Goal: Task Accomplishment & Management: Manage account settings

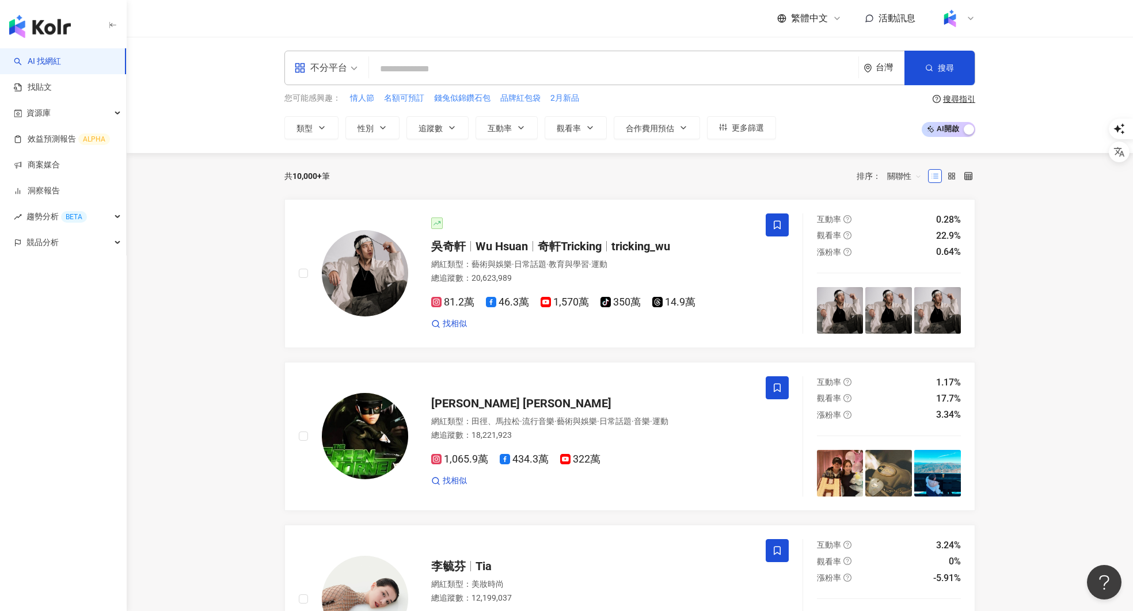
click at [956, 12] on img at bounding box center [950, 18] width 22 height 22
click at [988, 149] on div "切換工作區" at bounding box center [994, 156] width 106 height 23
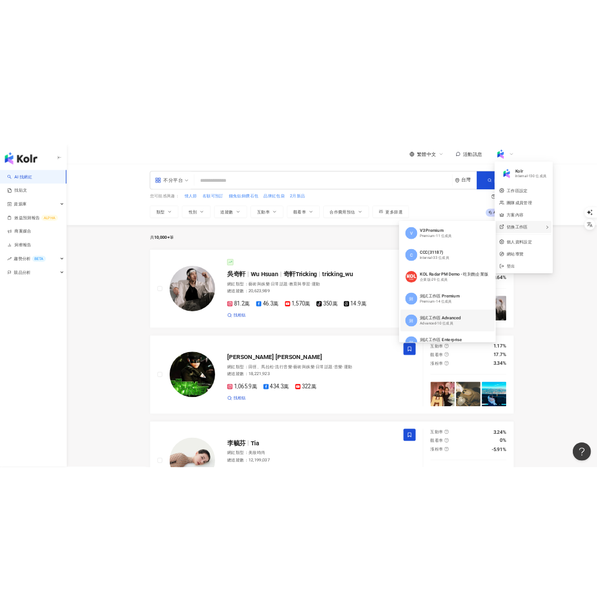
scroll to position [49, 0]
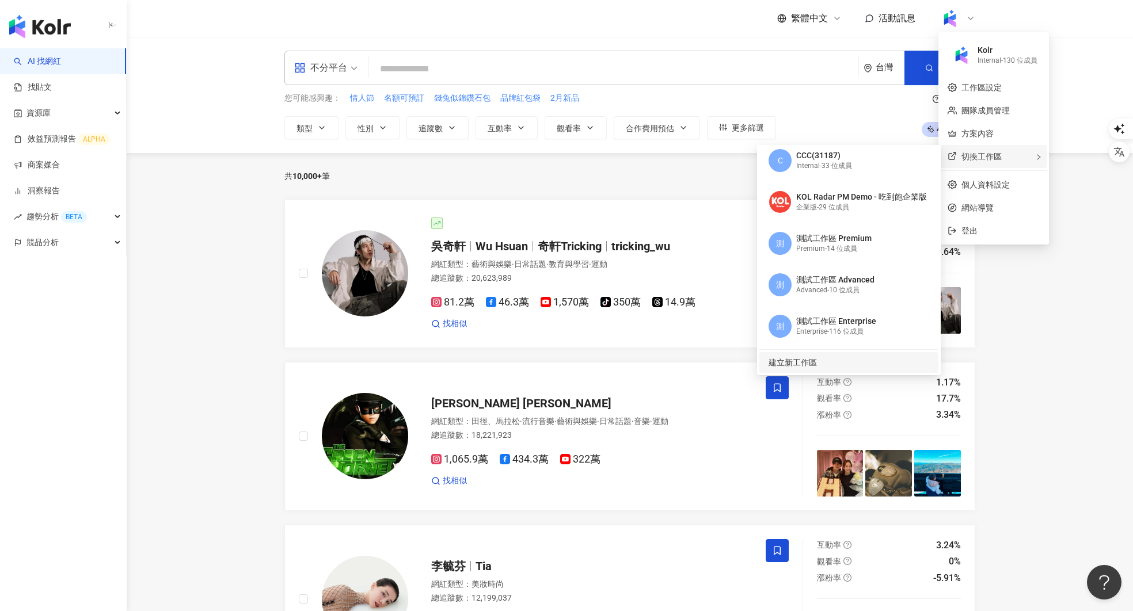
click at [828, 361] on span "建立新工作區" at bounding box center [847, 362] width 158 height 13
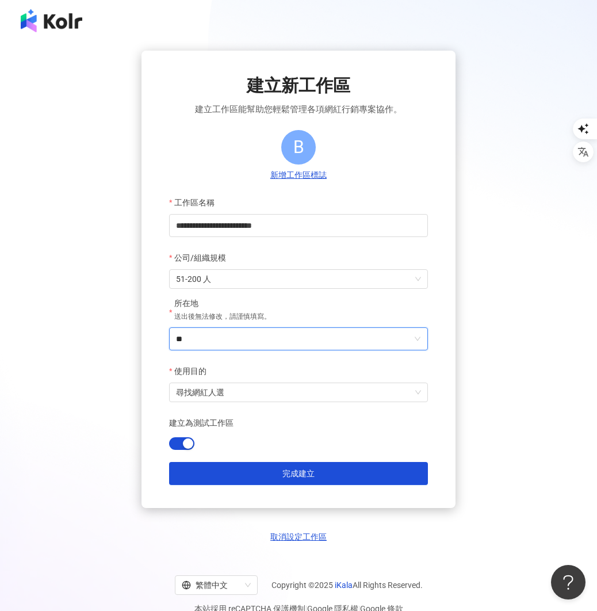
click at [223, 342] on input "**" at bounding box center [294, 339] width 236 height 22
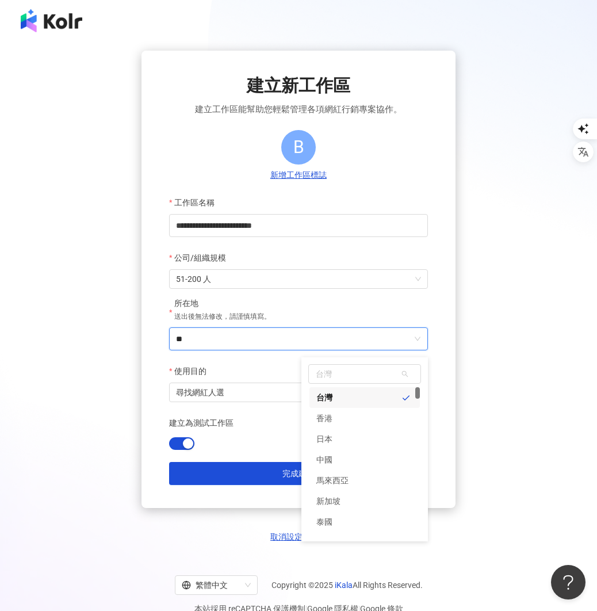
click at [266, 337] on input "**" at bounding box center [294, 339] width 236 height 22
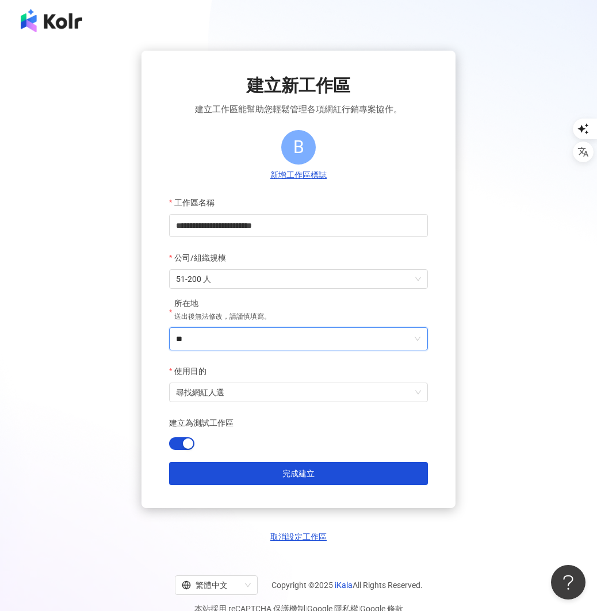
click at [266, 337] on input "**" at bounding box center [294, 339] width 236 height 22
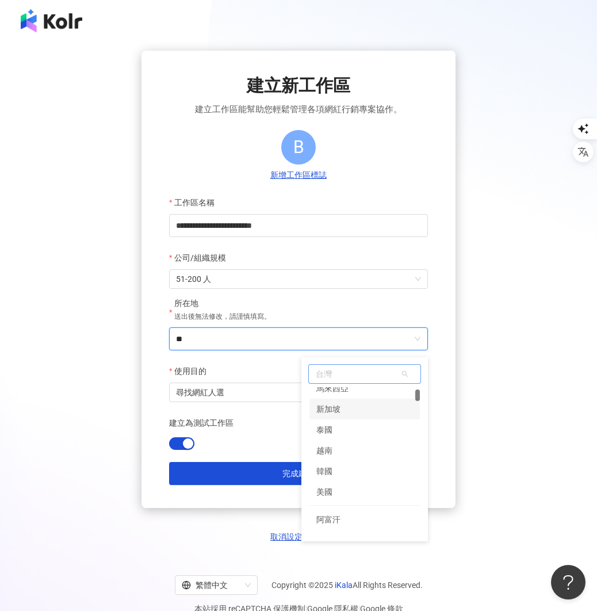
scroll to position [94, 0]
click at [348, 486] on div "美國" at bounding box center [365, 490] width 111 height 21
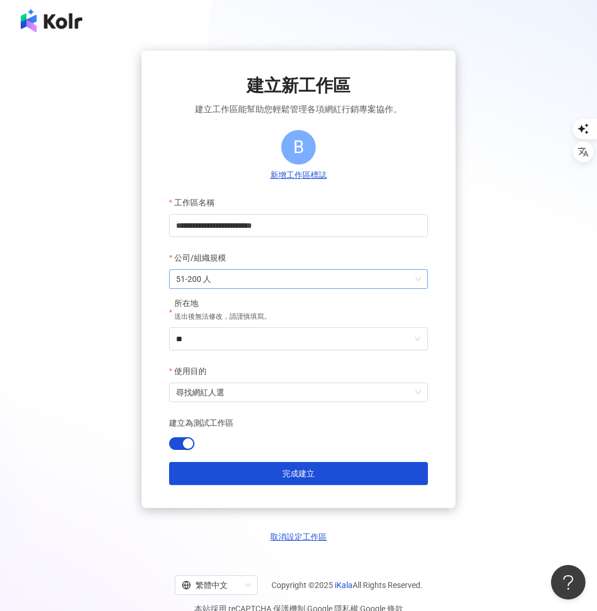
click at [257, 278] on span "51-200 人" at bounding box center [298, 279] width 245 height 18
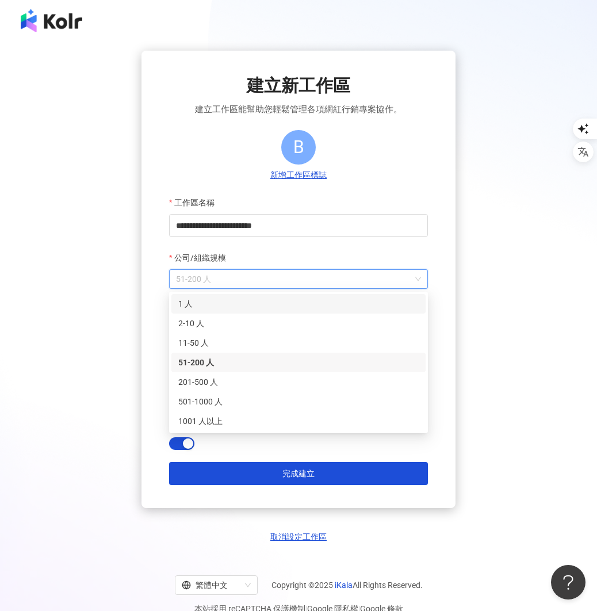
click at [242, 305] on div "1 人" at bounding box center [298, 304] width 241 height 13
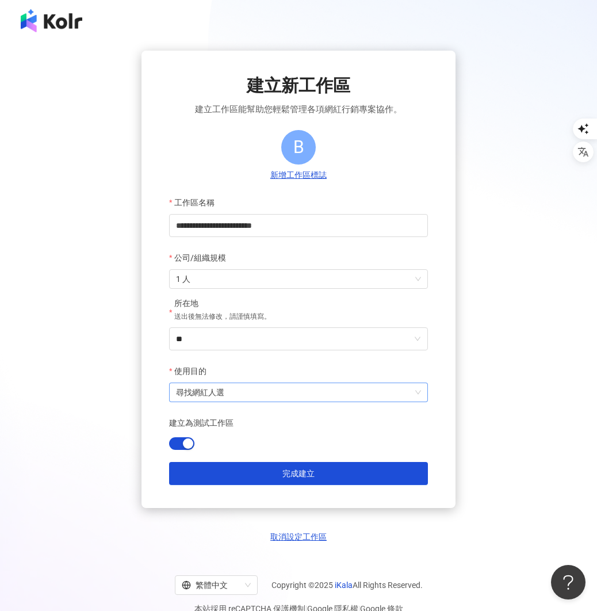
click at [236, 394] on span "尋找網紅人選" at bounding box center [298, 392] width 245 height 18
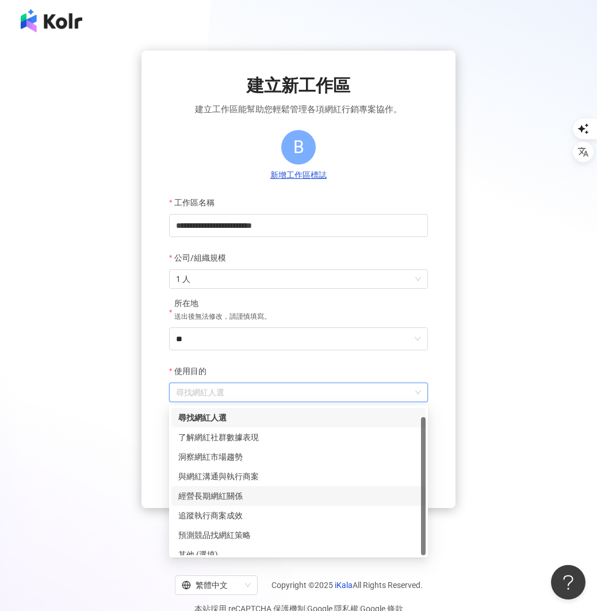
scroll to position [9, 0]
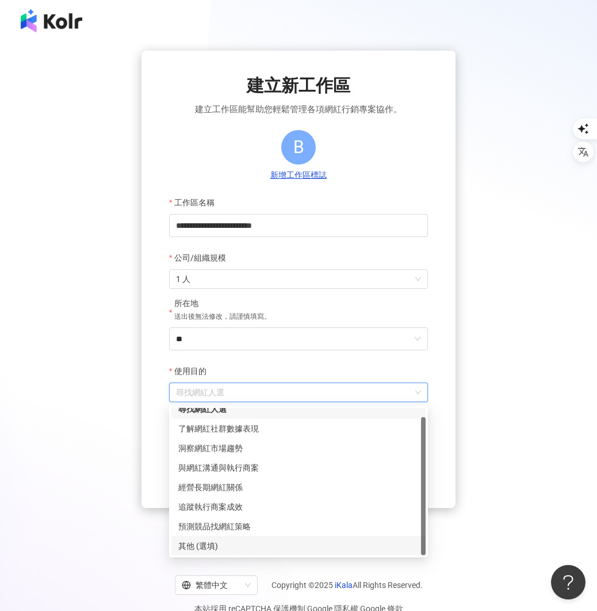
click at [224, 547] on div "其他 (選填)" at bounding box center [298, 546] width 241 height 13
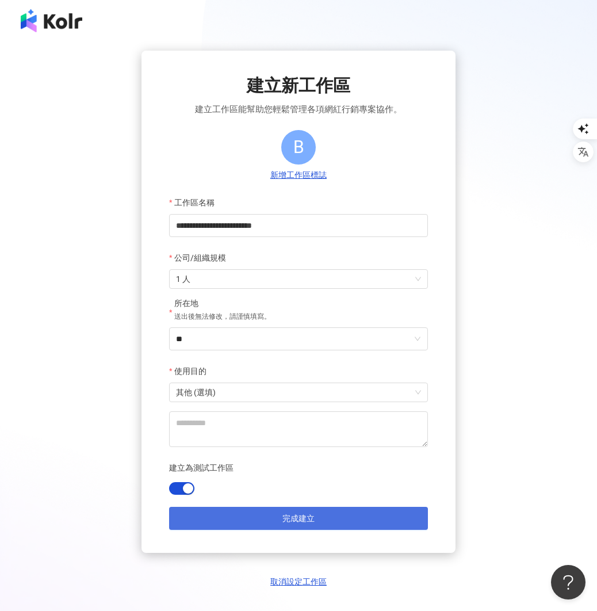
click at [257, 526] on button "完成建立" at bounding box center [298, 518] width 259 height 23
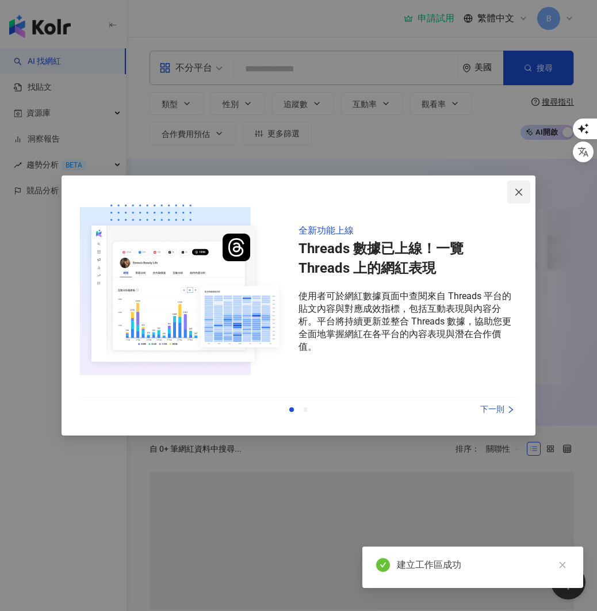
click at [521, 197] on button "Close" at bounding box center [519, 192] width 23 height 23
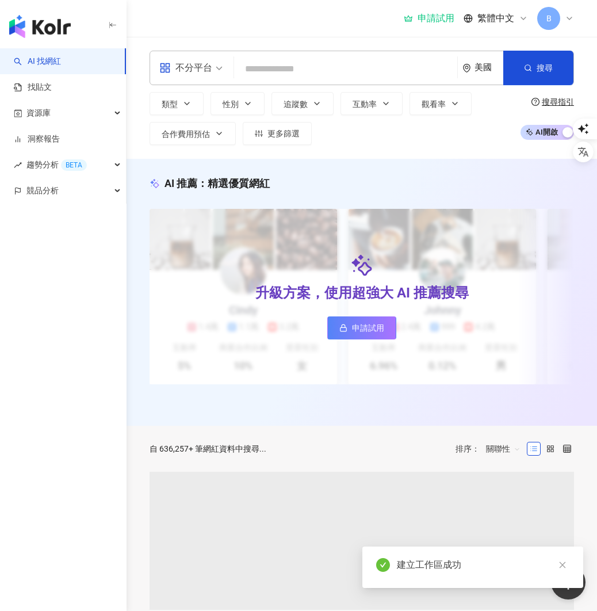
click at [555, 18] on span "B" at bounding box center [549, 18] width 23 height 23
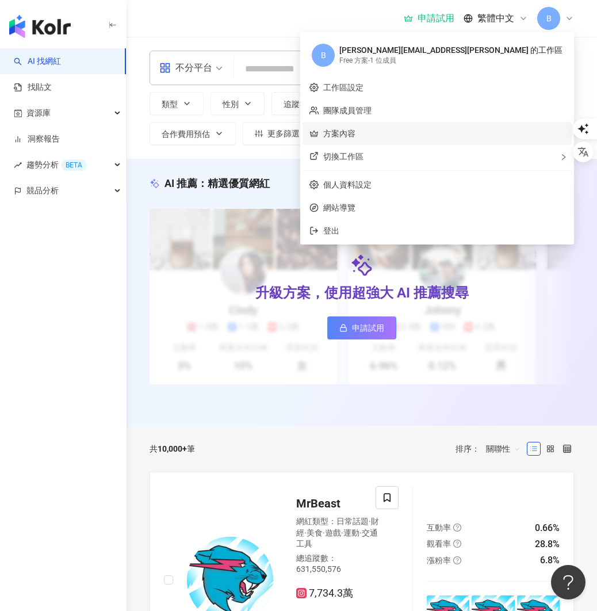
click at [356, 129] on link "方案內容" at bounding box center [339, 133] width 32 height 9
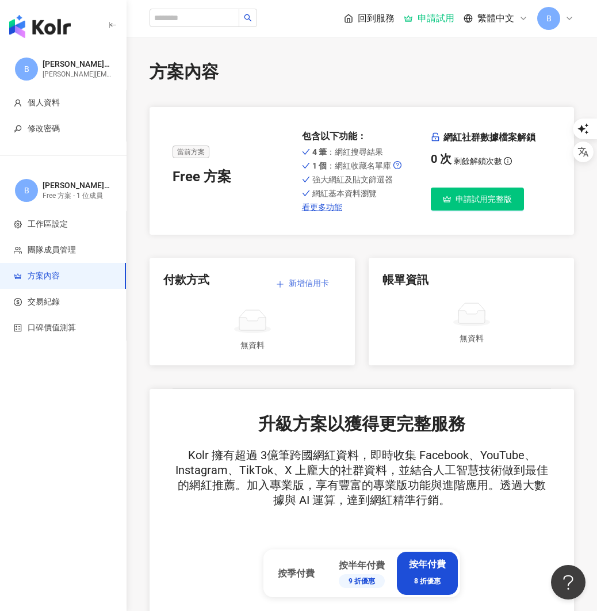
click at [318, 280] on span "新增信用卡" at bounding box center [309, 283] width 40 height 9
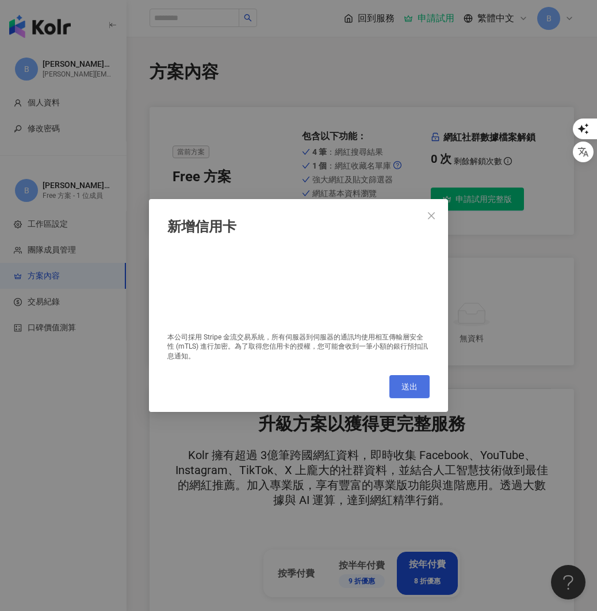
click at [408, 382] on span "送出" at bounding box center [410, 386] width 16 height 9
